Goal: Task Accomplishment & Management: Use online tool/utility

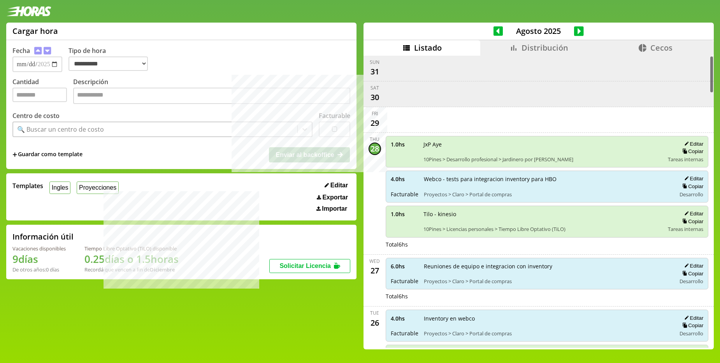
select select "**********"
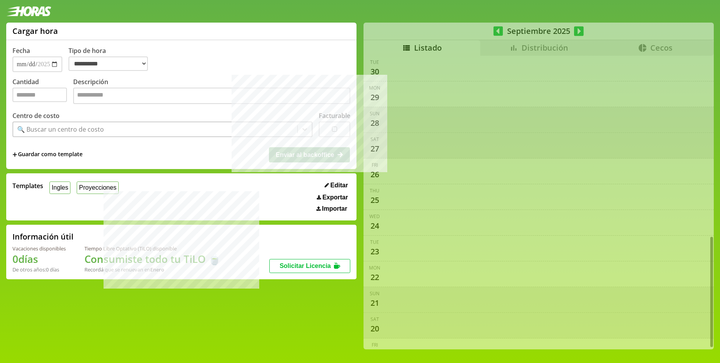
select select "**********"
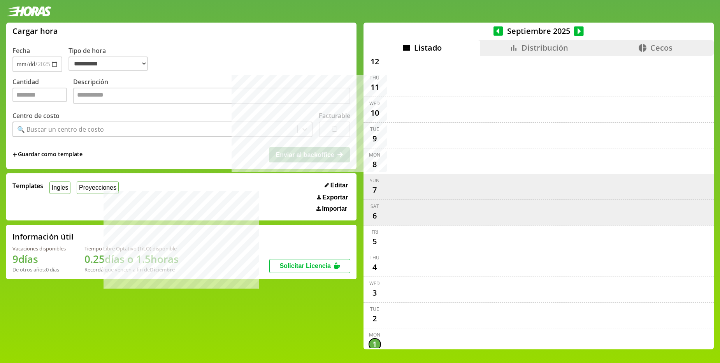
click at [537, 49] on span "Distribución" at bounding box center [545, 47] width 47 height 11
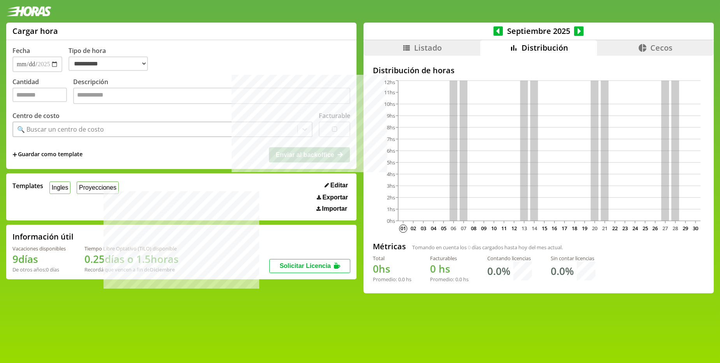
click at [496, 30] on icon at bounding box center [499, 31] width 10 height 11
